Goal: Task Accomplishment & Management: Use online tool/utility

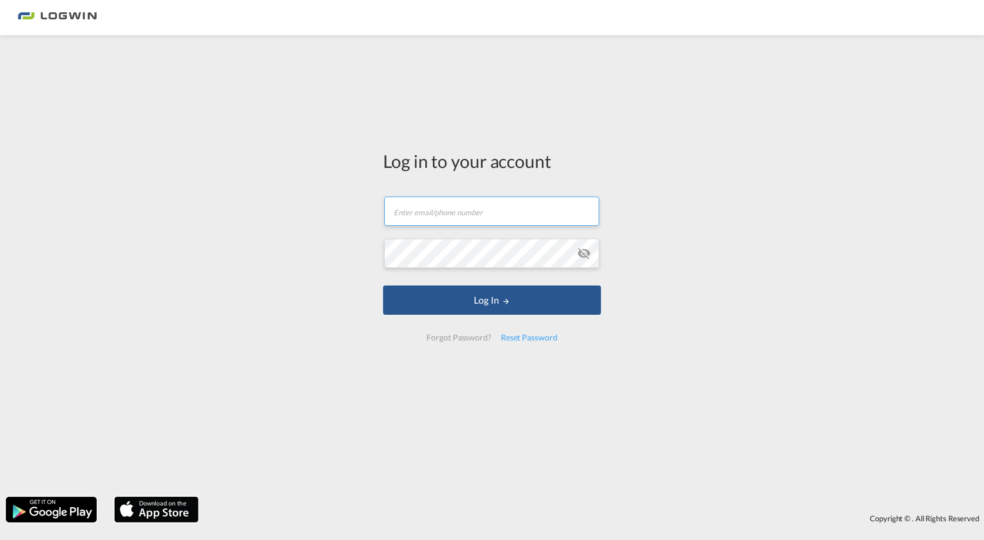
click at [463, 214] on input "text" at bounding box center [491, 211] width 215 height 29
type input "[PERSON_NAME][EMAIL_ADDRESS][PERSON_NAME][DOMAIN_NAME]"
click at [383, 286] on button "Log In" at bounding box center [492, 300] width 218 height 29
